Goal: Check status: Check status

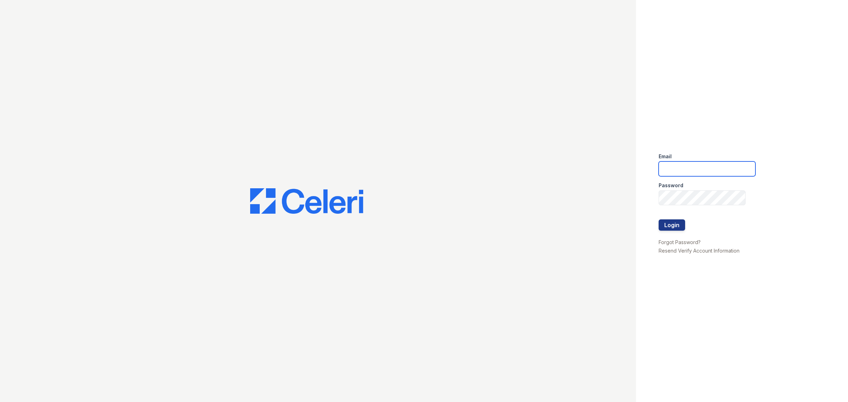
click at [693, 171] on input "email" at bounding box center [707, 169] width 97 height 15
type input "renewbrandon@trinity-pm.com"
click at [659, 219] on button "Login" at bounding box center [672, 224] width 27 height 11
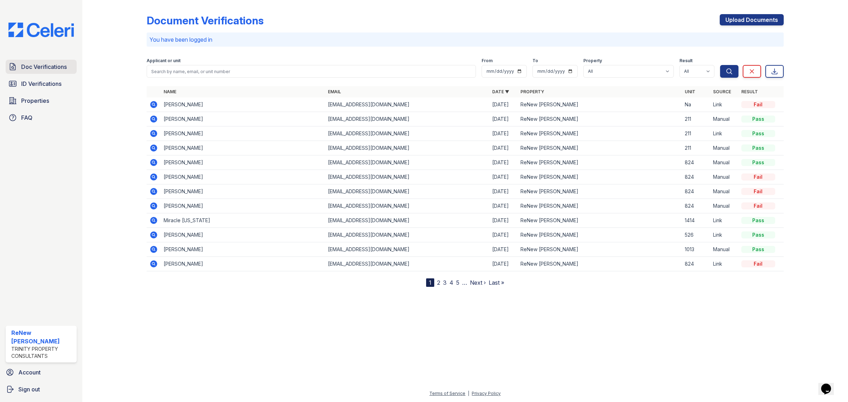
click at [28, 69] on span "Doc Verifications" at bounding box center [44, 67] width 46 height 8
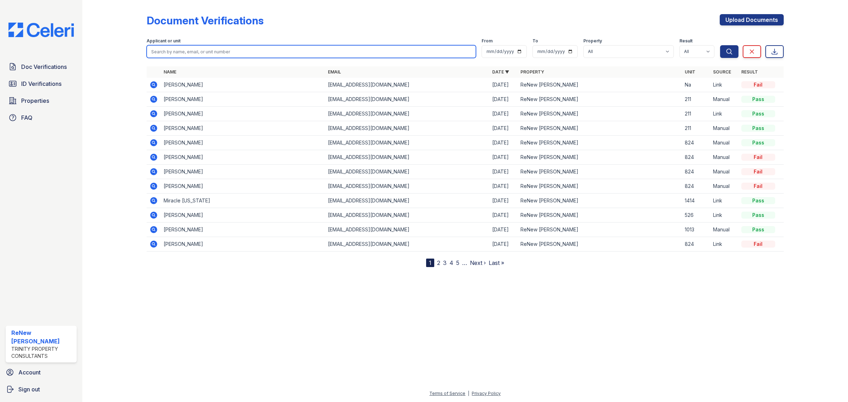
click at [315, 52] on input "search" at bounding box center [311, 51] width 329 height 13
type input "h"
click at [215, 52] on input "h" at bounding box center [311, 51] width 329 height 13
paste input "Haley"
type input "Haley"
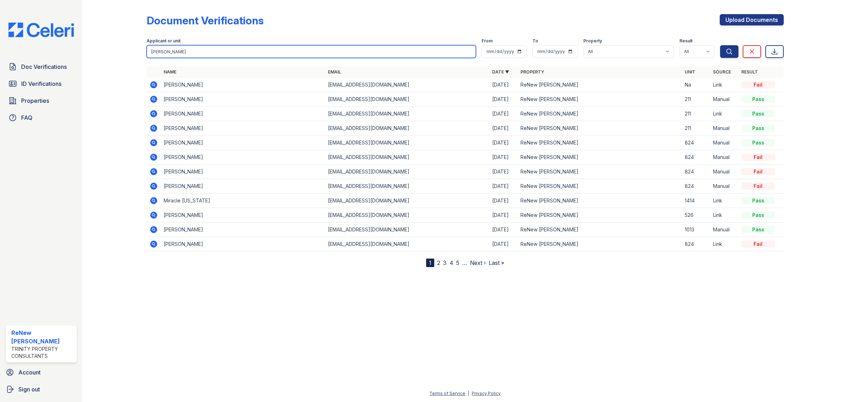
click at [720, 45] on button "Search" at bounding box center [729, 51] width 18 height 13
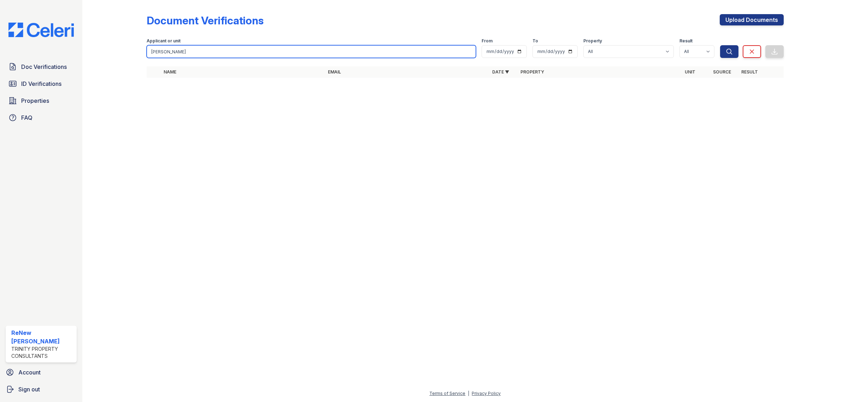
click at [168, 52] on input "Haley" at bounding box center [311, 51] width 329 height 13
click at [209, 54] on input "Haley" at bounding box center [311, 51] width 329 height 13
paste input "Tullos"
click at [164, 53] on input "HaleyTullos" at bounding box center [311, 51] width 329 height 13
click at [163, 52] on input "HaleyTullos" at bounding box center [311, 51] width 329 height 13
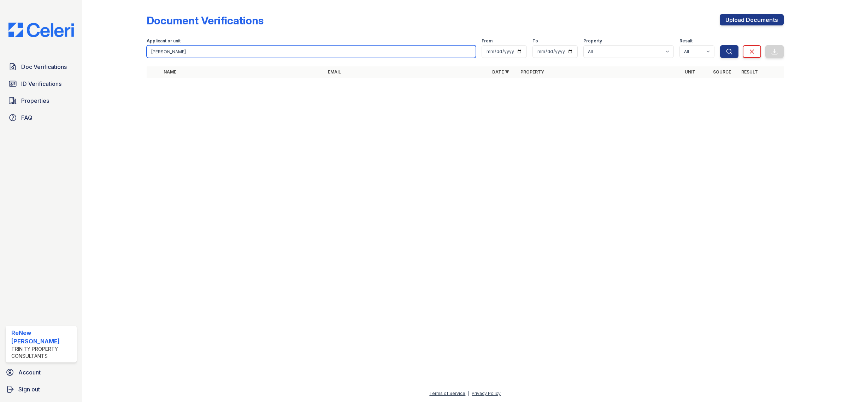
click at [182, 50] on input "Haley Tullos" at bounding box center [311, 51] width 329 height 13
type input "Haley Tullos"
click at [720, 45] on button "Search" at bounding box center [729, 51] width 18 height 13
click at [186, 54] on input "Haley Tullos" at bounding box center [311, 51] width 329 height 13
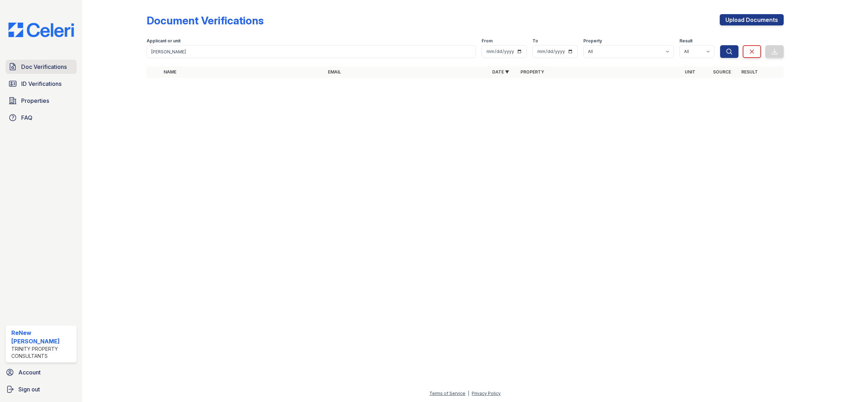
click at [64, 60] on link "Doc Verifications" at bounding box center [41, 67] width 71 height 14
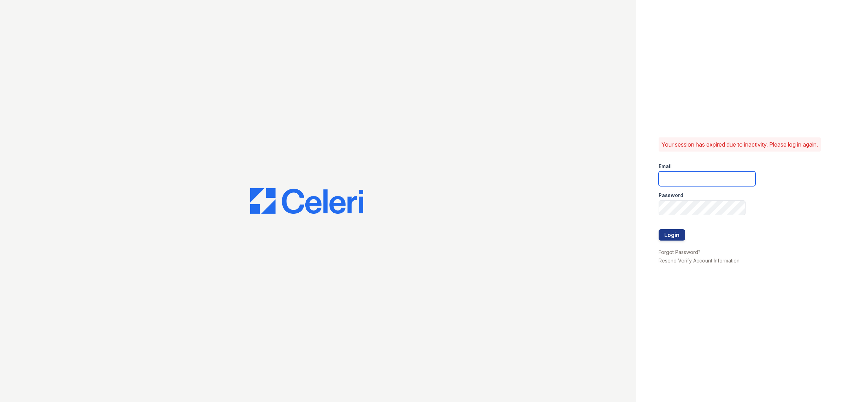
click at [734, 177] on input "email" at bounding box center [707, 178] width 97 height 15
type input "renewbrandon@trinity-pm.com"
click at [669, 234] on button "Login" at bounding box center [672, 234] width 27 height 11
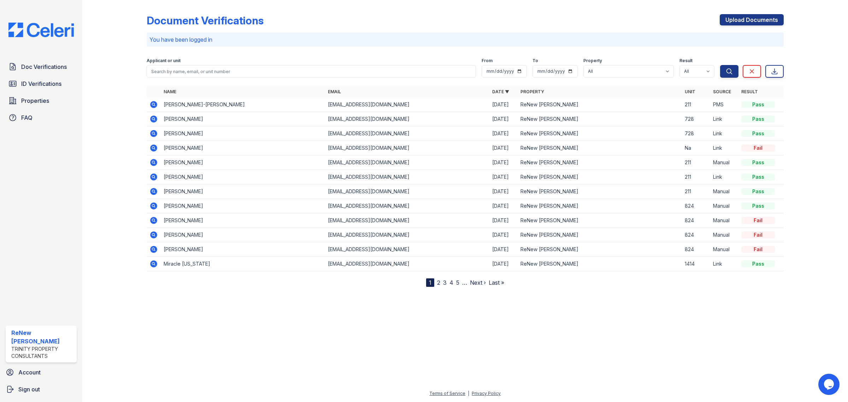
click at [152, 119] on icon at bounding box center [154, 119] width 8 height 8
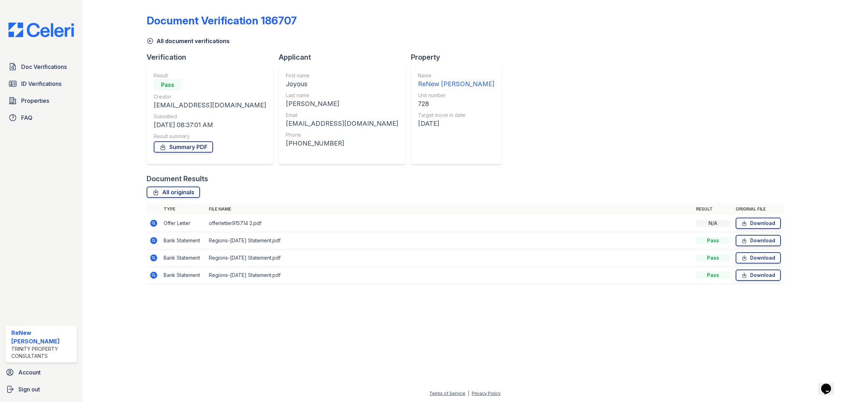
click at [154, 225] on icon at bounding box center [153, 223] width 7 height 7
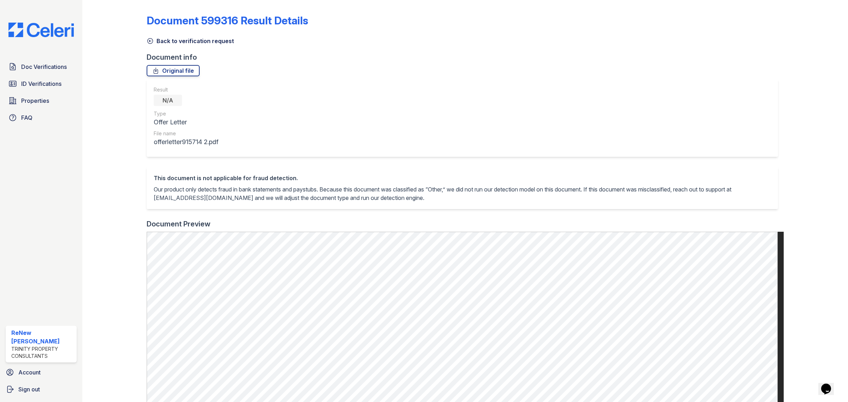
drag, startPoint x: 150, startPoint y: 38, endPoint x: 150, endPoint y: 42, distance: 3.6
click at [150, 39] on icon at bounding box center [149, 41] width 5 height 5
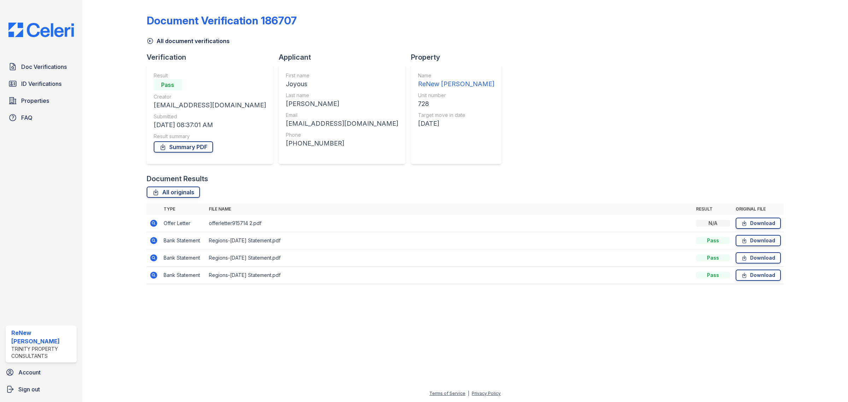
click at [156, 39] on link "All document verifications" at bounding box center [188, 41] width 83 height 8
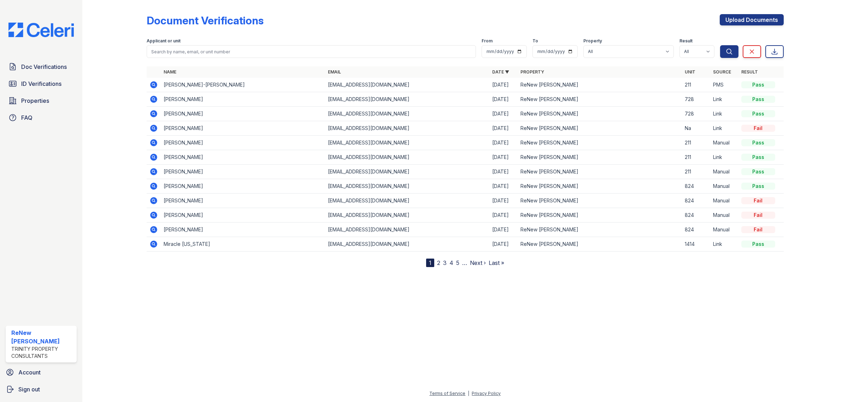
drag, startPoint x: 154, startPoint y: 109, endPoint x: 154, endPoint y: 113, distance: 4.9
click at [154, 109] on td at bounding box center [154, 114] width 14 height 14
click at [154, 114] on icon at bounding box center [153, 113] width 7 height 7
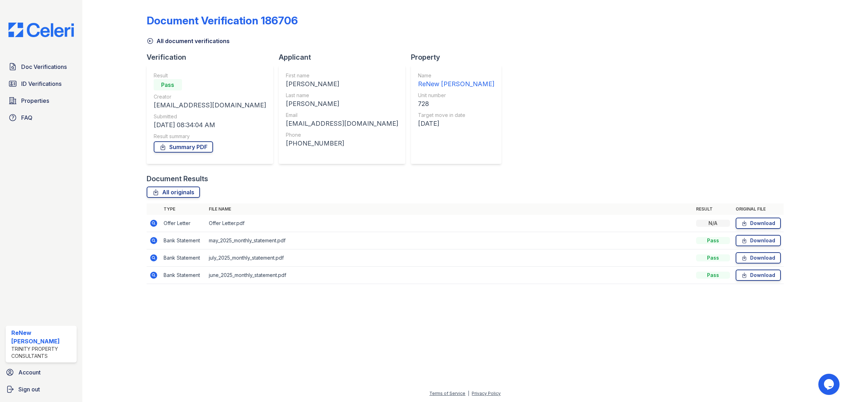
click at [150, 223] on icon at bounding box center [154, 223] width 8 height 8
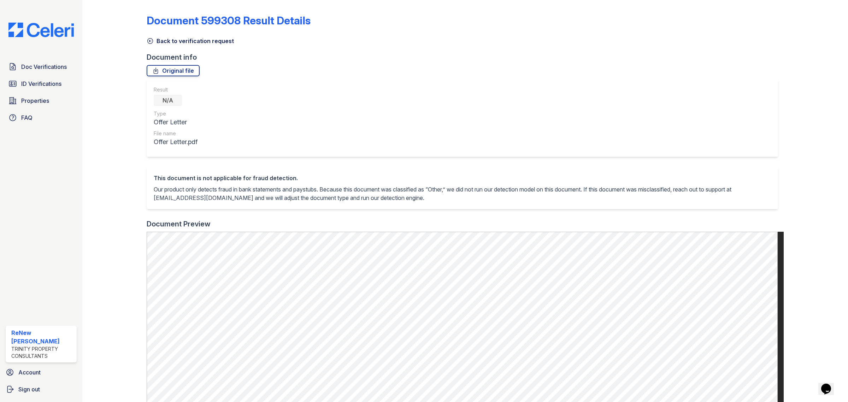
click at [149, 40] on icon at bounding box center [150, 40] width 7 height 7
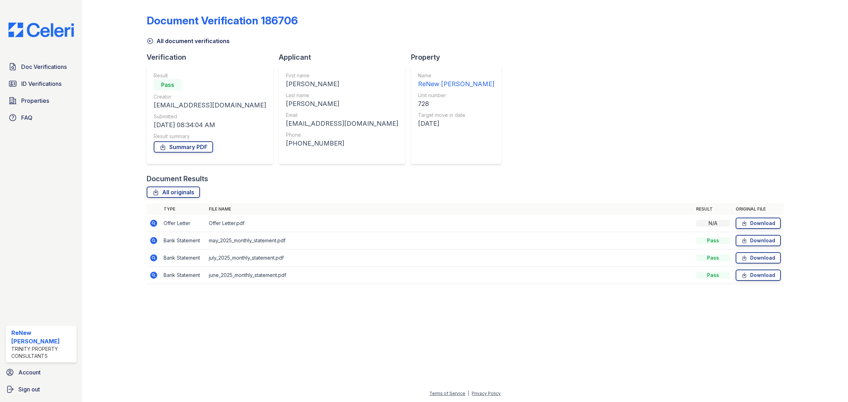
click at [151, 224] on icon at bounding box center [153, 223] width 7 height 7
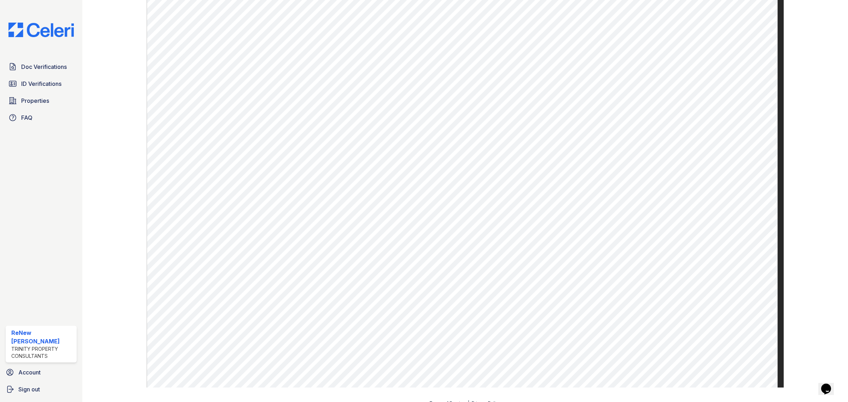
scroll to position [256, 0]
